Goal: Navigation & Orientation: Go to known website

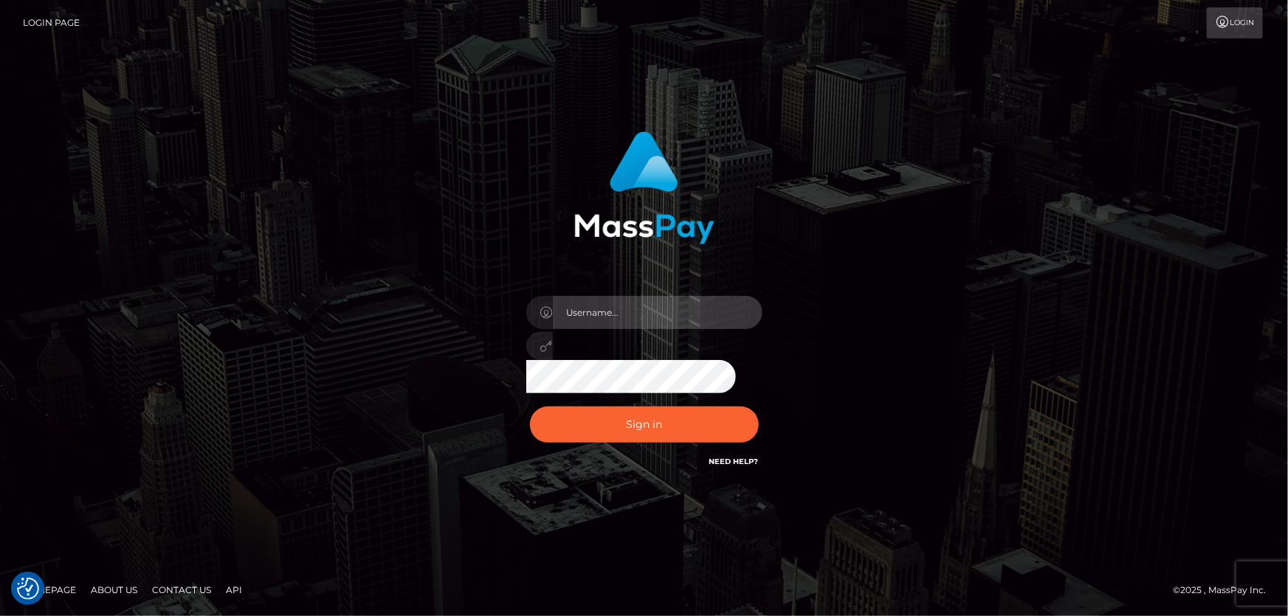
type input "Dan.Cirnat"
click at [756, 399] on div at bounding box center [626, 449] width 303 height 168
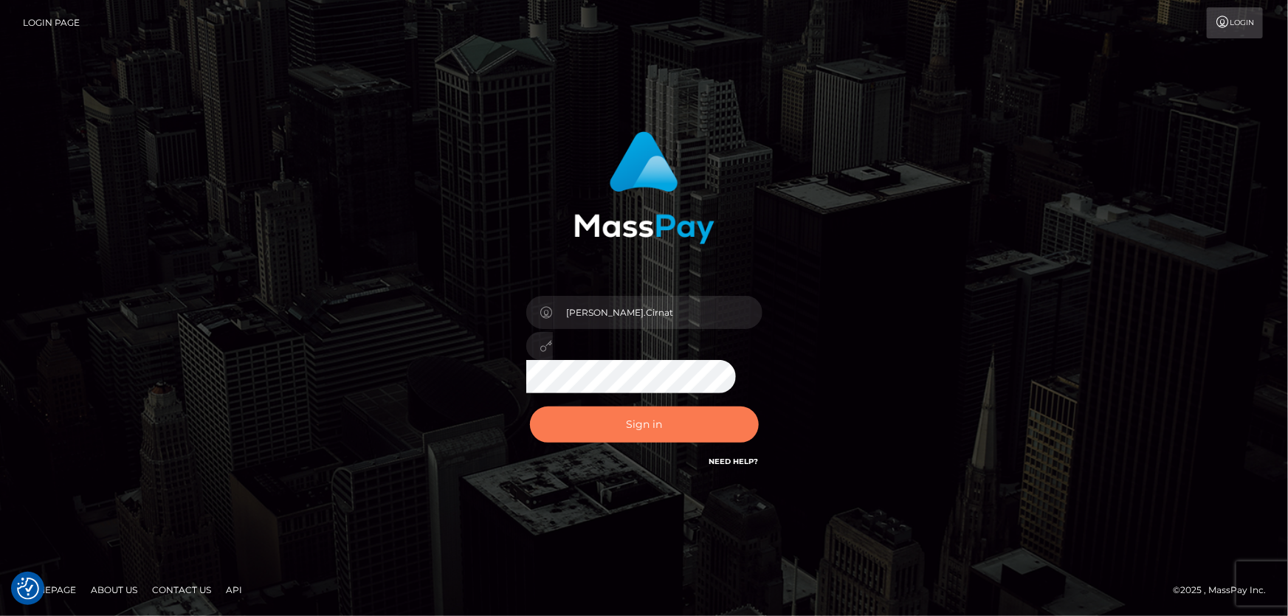
click at [677, 411] on button "Sign in" at bounding box center [644, 425] width 229 height 36
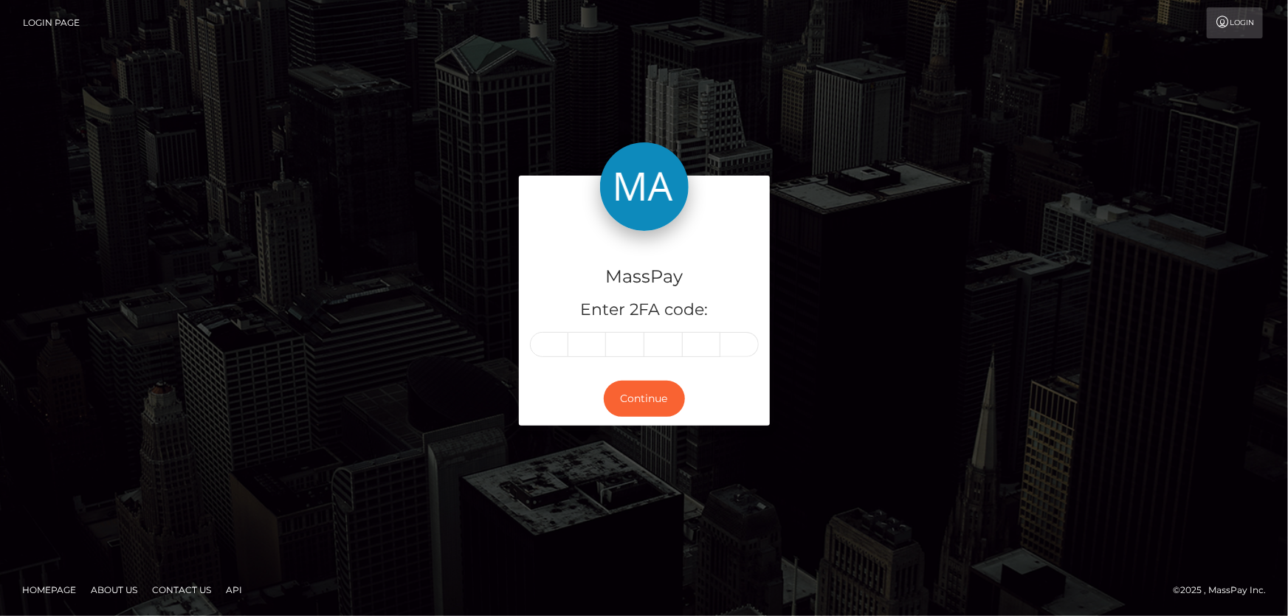
click at [554, 345] on input "text" at bounding box center [549, 344] width 38 height 25
type input "9"
type input "5"
type input "2"
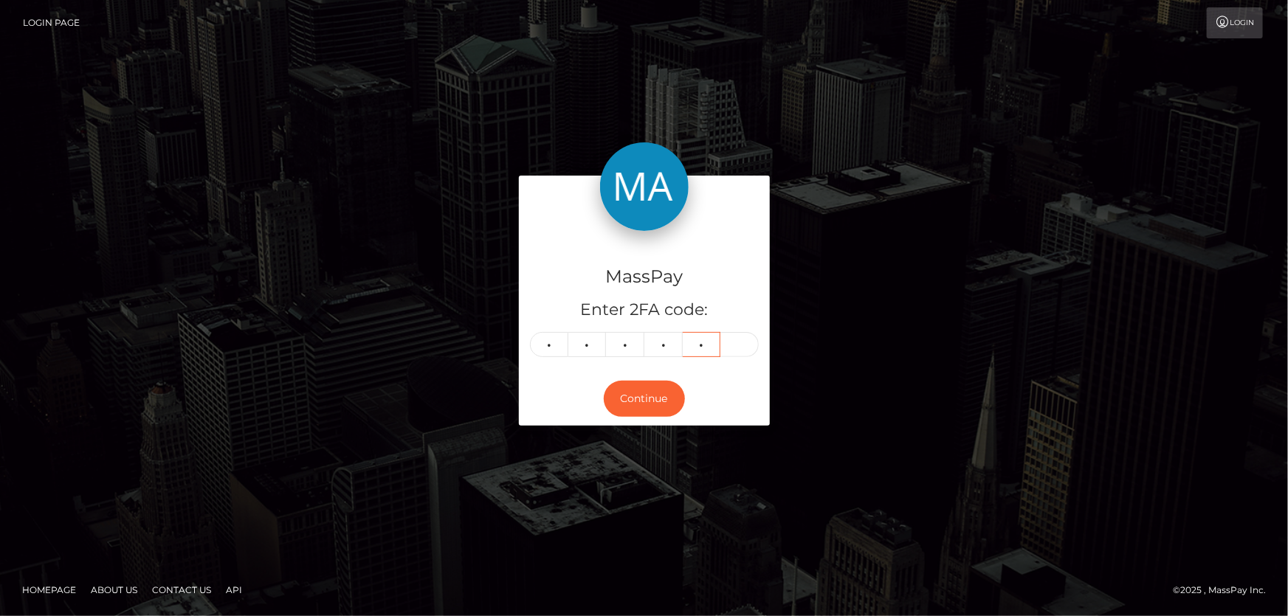
type input "6"
type input "1"
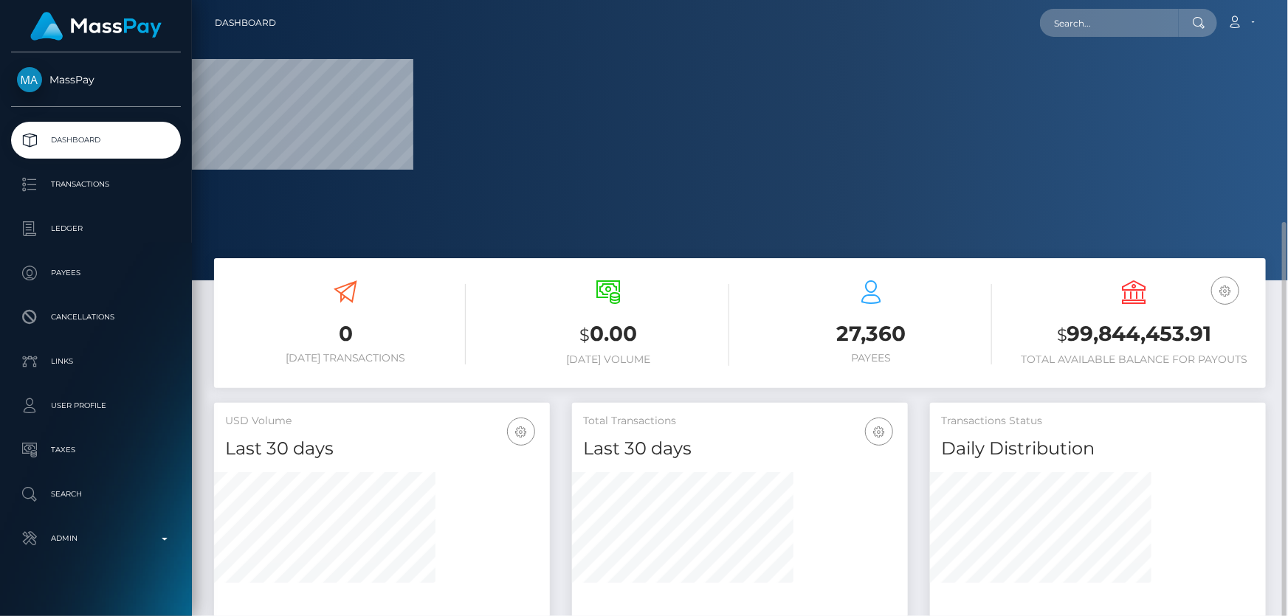
scroll to position [268, 0]
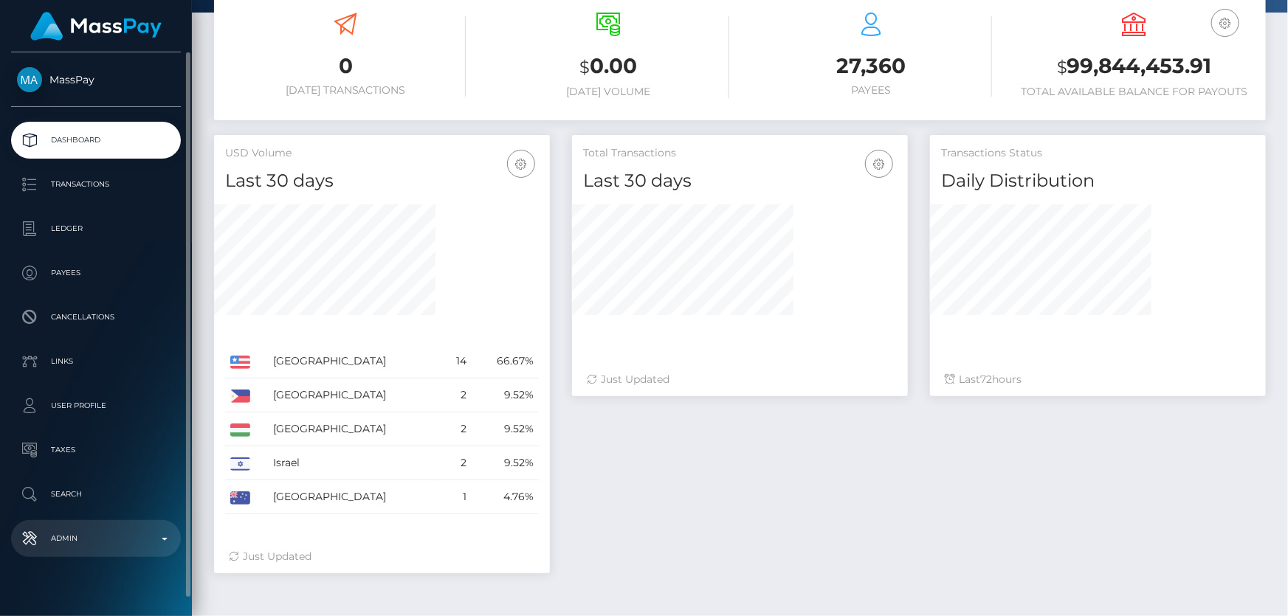
click at [115, 537] on p "Admin" at bounding box center [96, 539] width 158 height 22
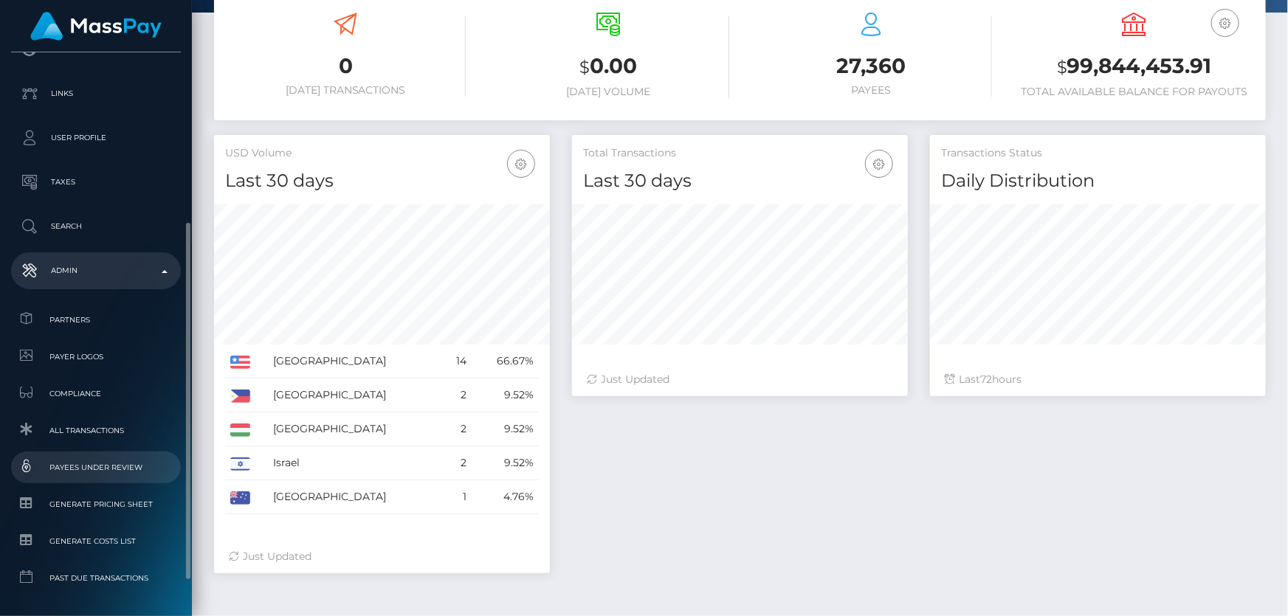
click at [117, 468] on span "Payees under Review" at bounding box center [96, 467] width 158 height 17
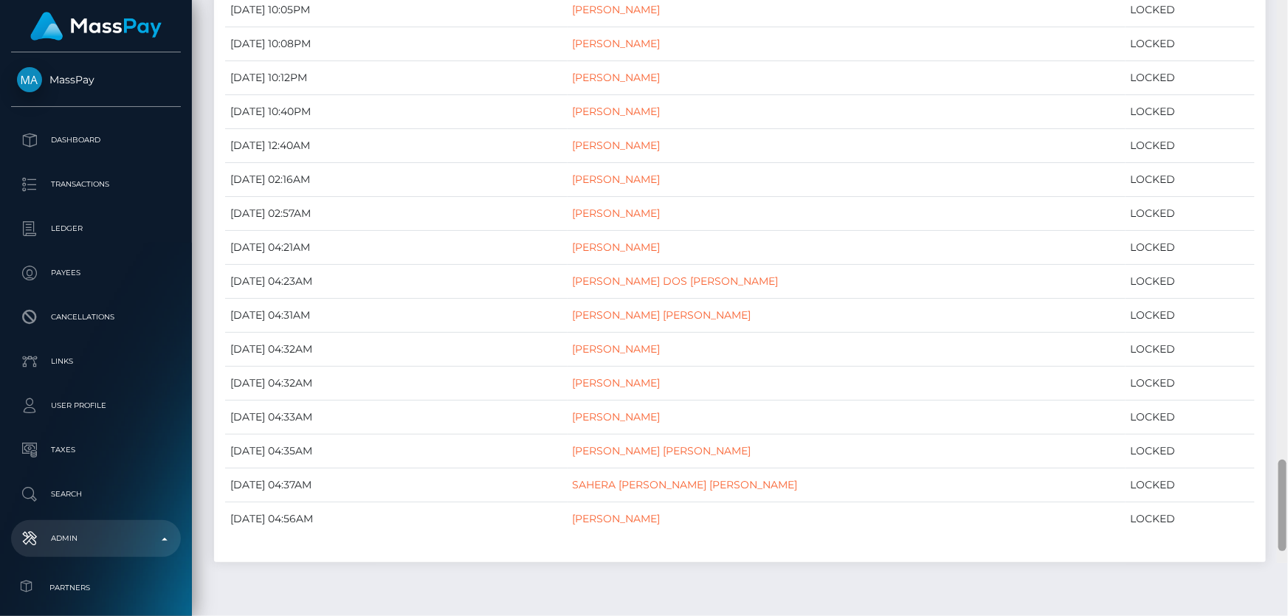
scroll to position [3516, 0]
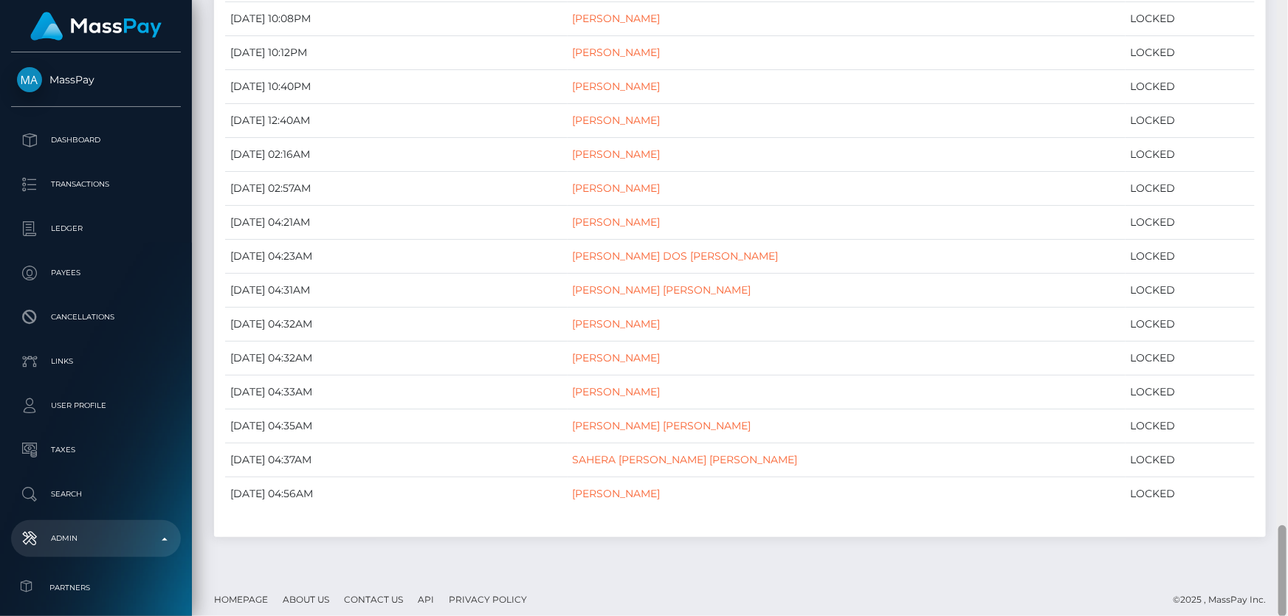
drag, startPoint x: 1284, startPoint y: 570, endPoint x: 1186, endPoint y: 531, distance: 104.7
click at [1287, 590] on div at bounding box center [1282, 308] width 11 height 617
click at [680, 574] on footer "Homepage About Us Contact Us API Privacy Policy © 2025 , MassPay Inc." at bounding box center [740, 600] width 1096 height 52
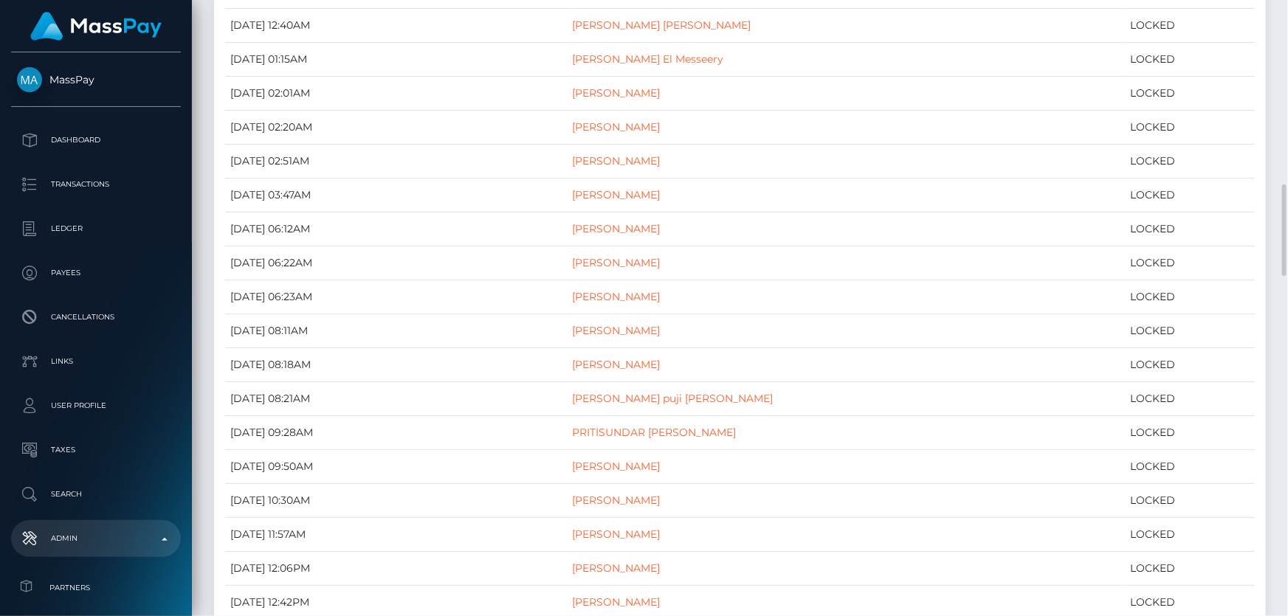
scroll to position [1033, 0]
